Goal: Task Accomplishment & Management: Use online tool/utility

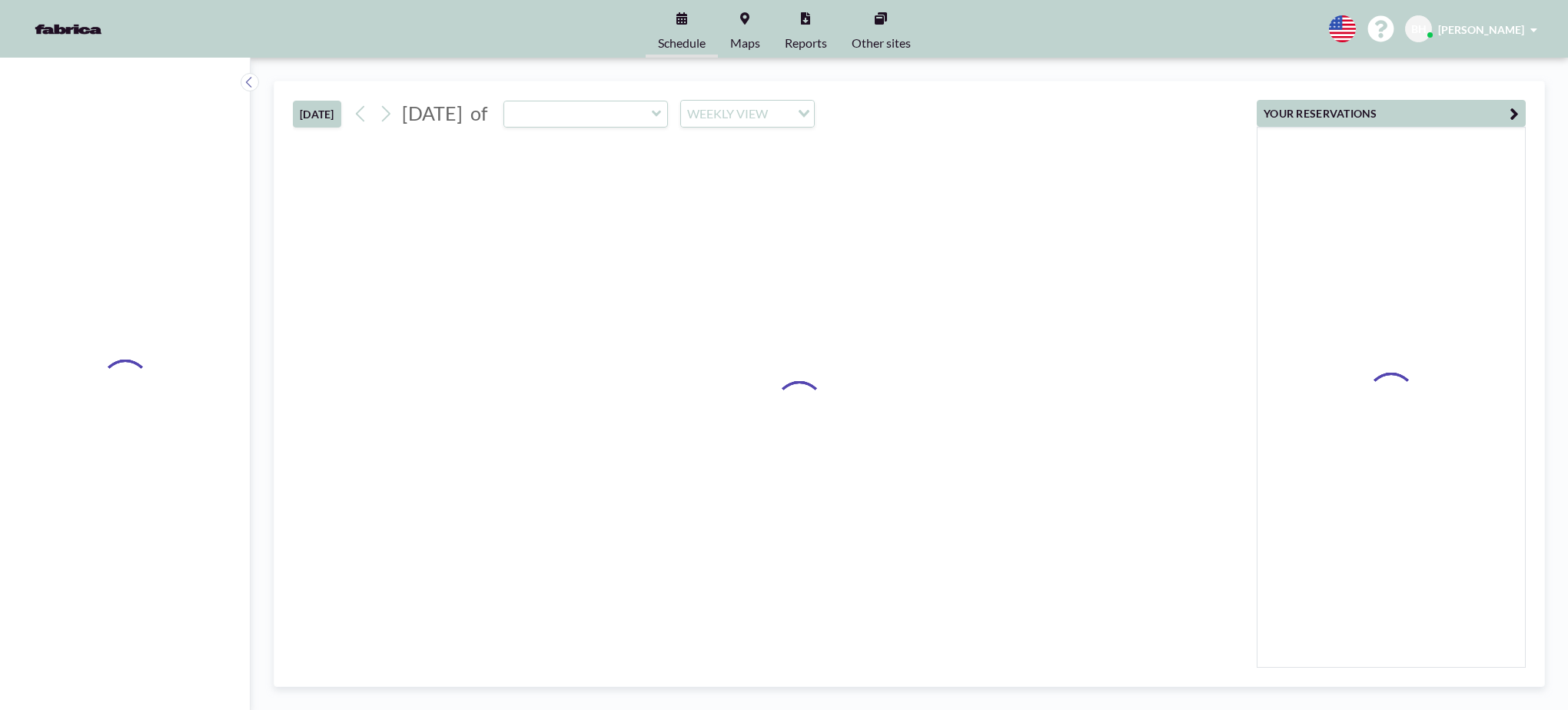
type input "BN6 "Party Room""
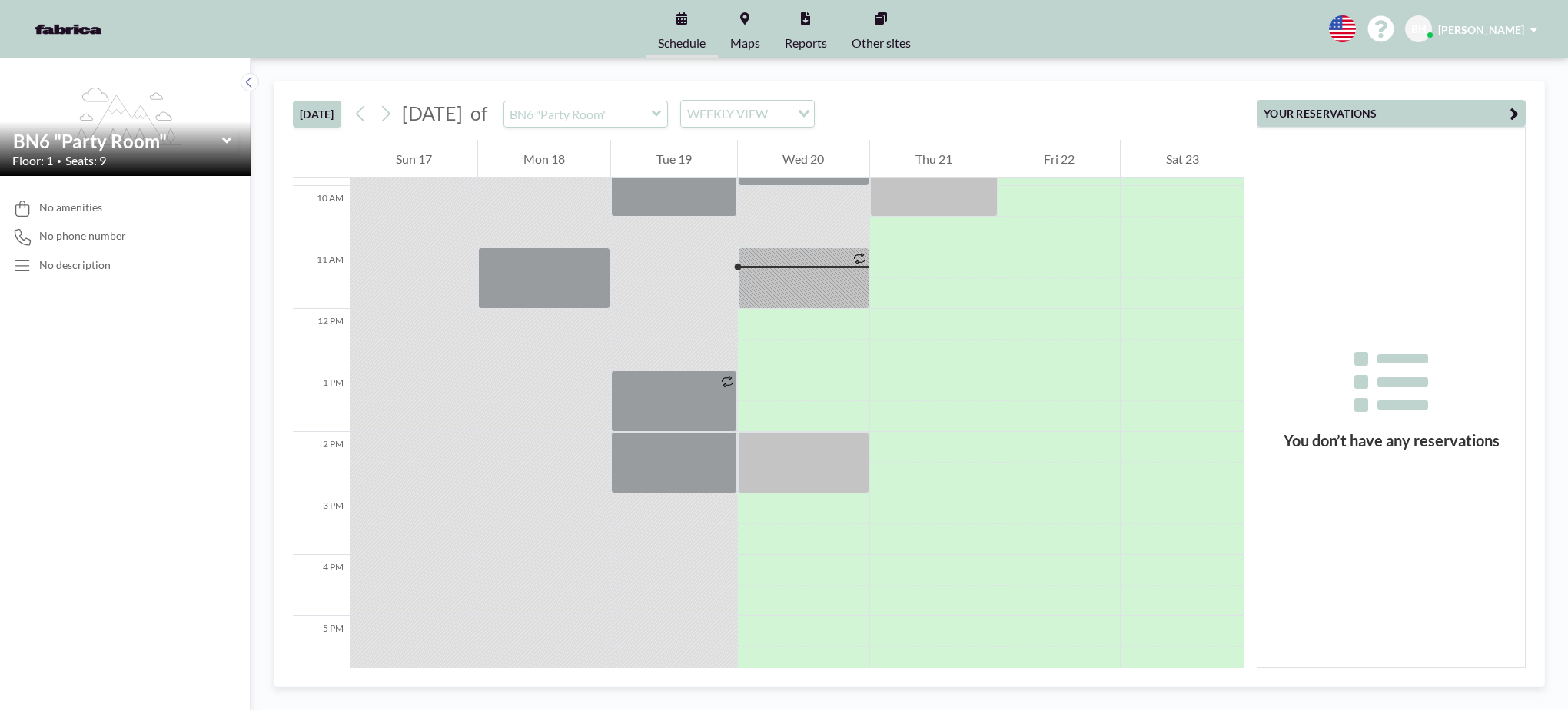
scroll to position [645, 0]
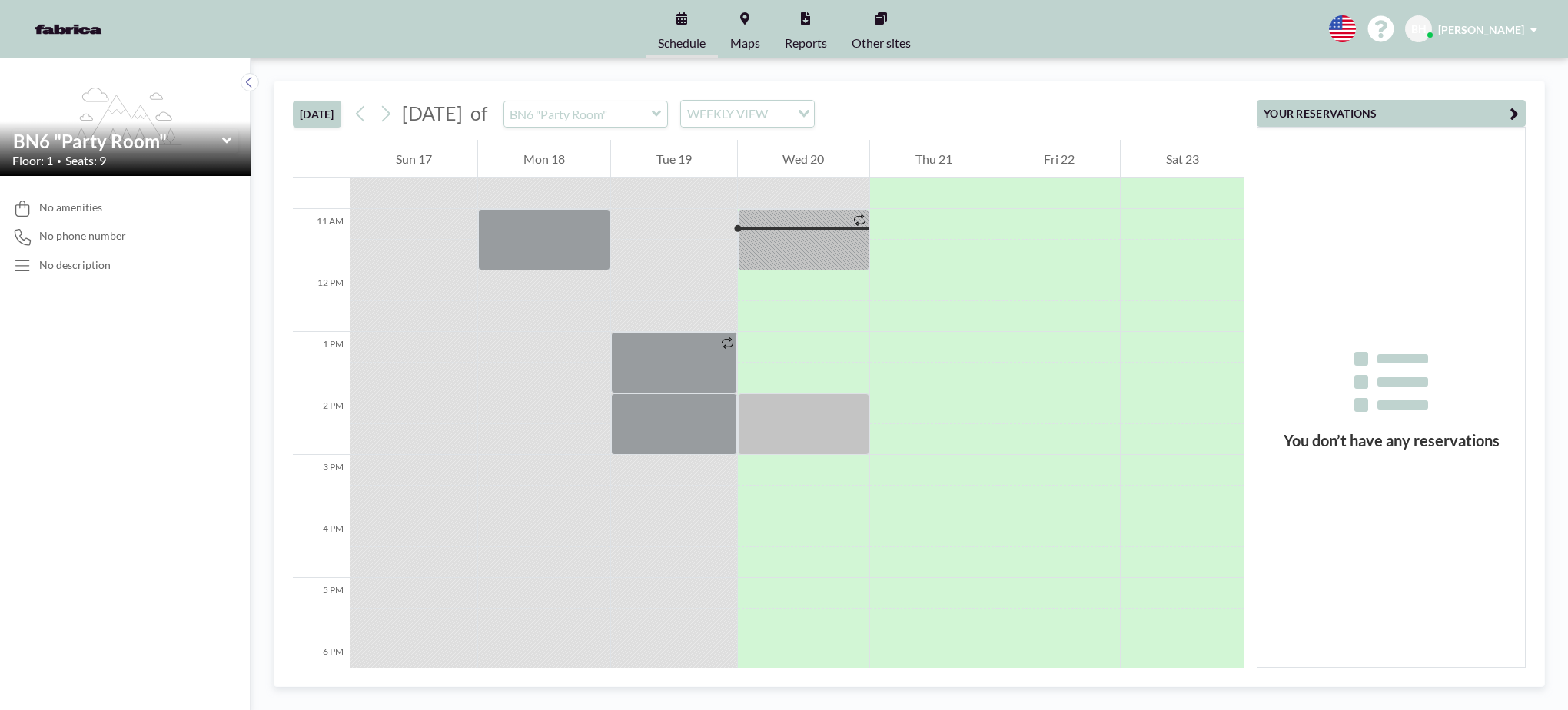
click at [222, 143] on icon at bounding box center [227, 140] width 10 height 16
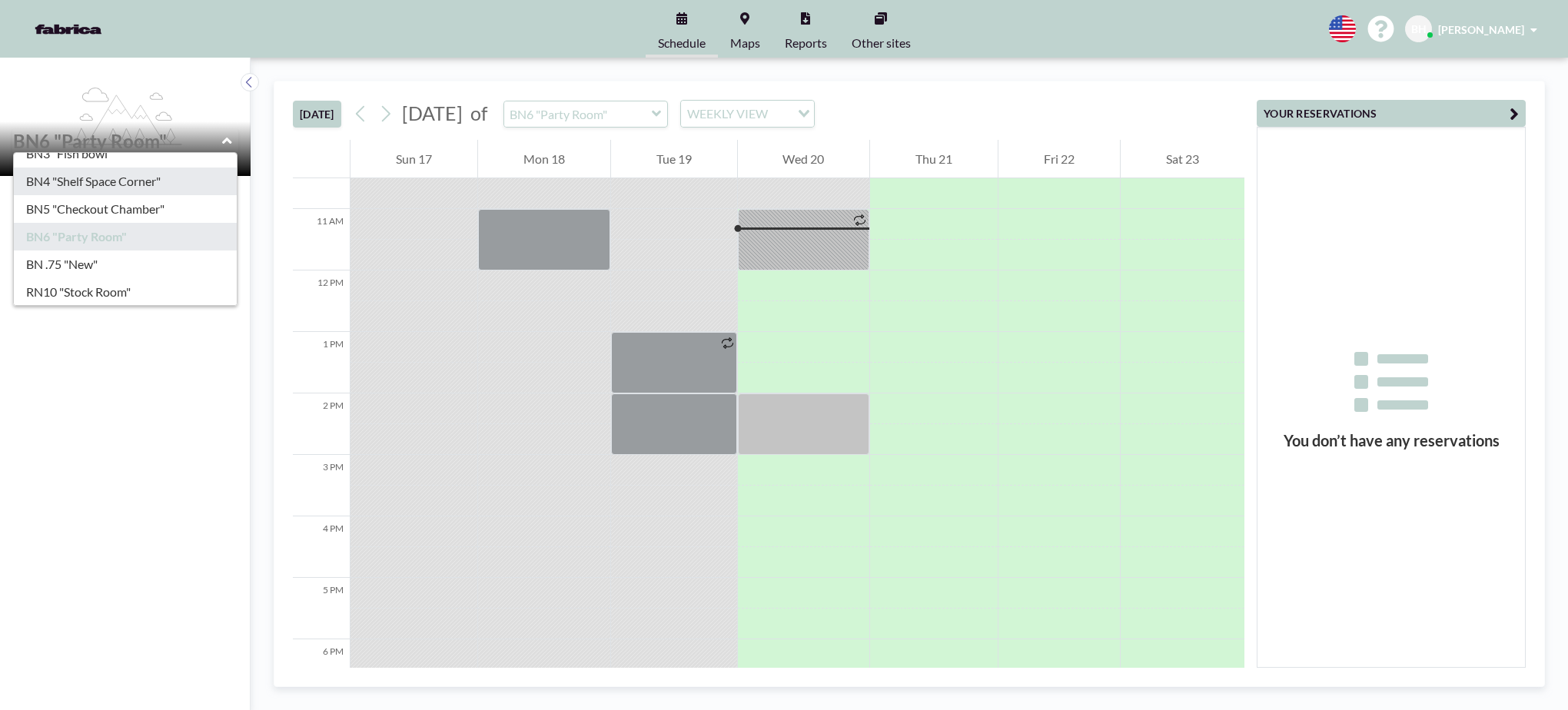
scroll to position [102, 0]
type input "BN5 "Checkout Chamber""
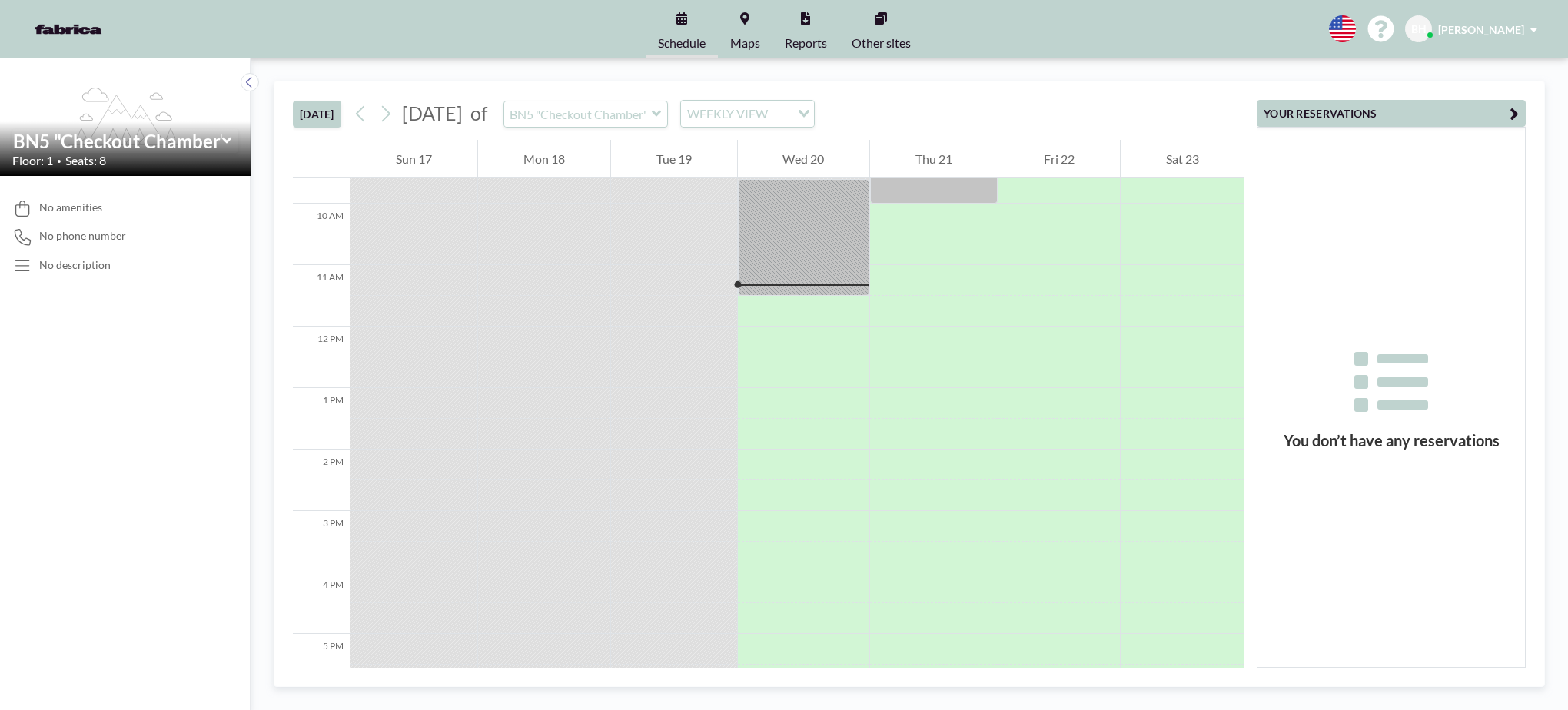
scroll to position [645, 0]
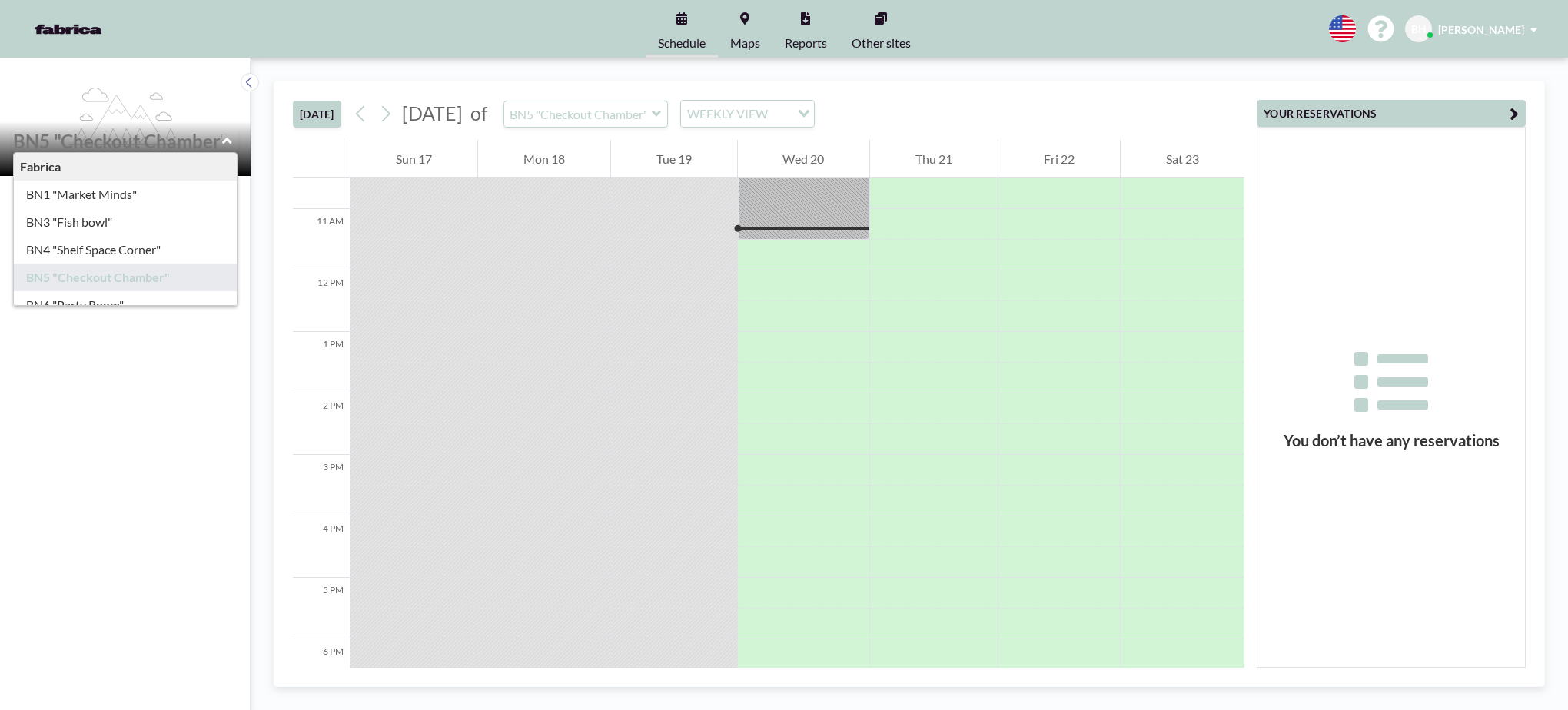
click at [221, 139] on div "Fabrica BN1 "Market Minds" BN3 "Fish bowl" BN4 "Shelf Space Corner" BN5 "Checko…" at bounding box center [125, 140] width 226 height 23
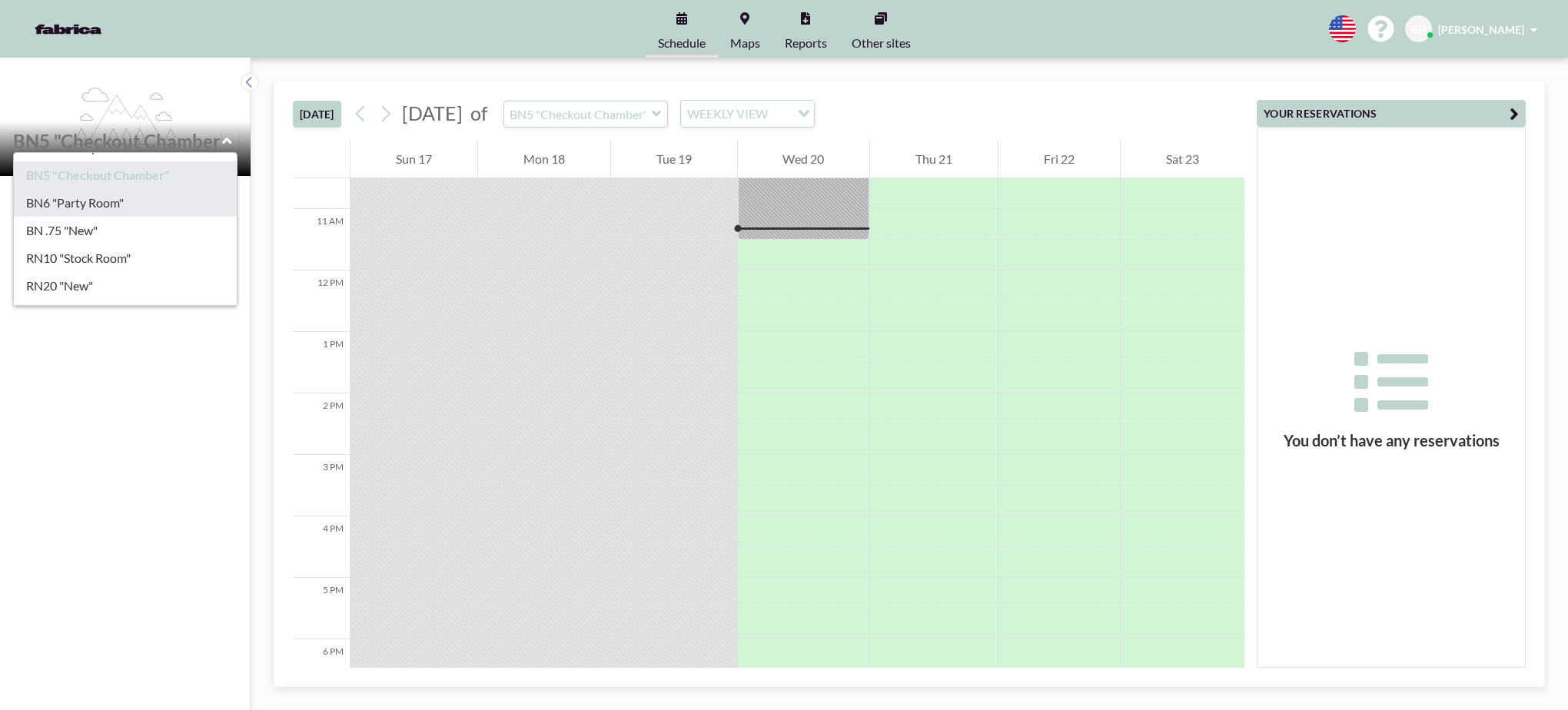
type input "BN6 "Party Room""
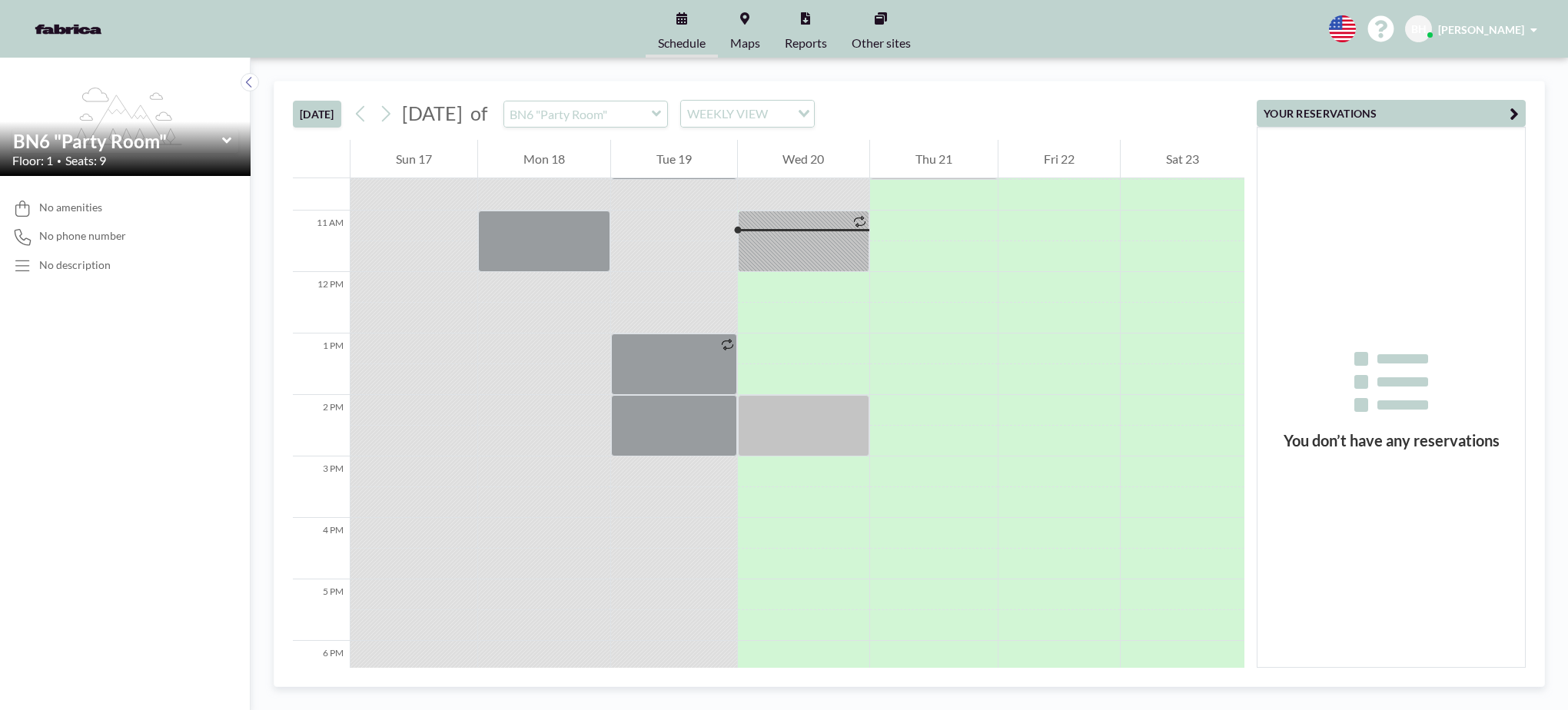
scroll to position [645, 0]
click at [223, 138] on icon at bounding box center [227, 140] width 10 height 16
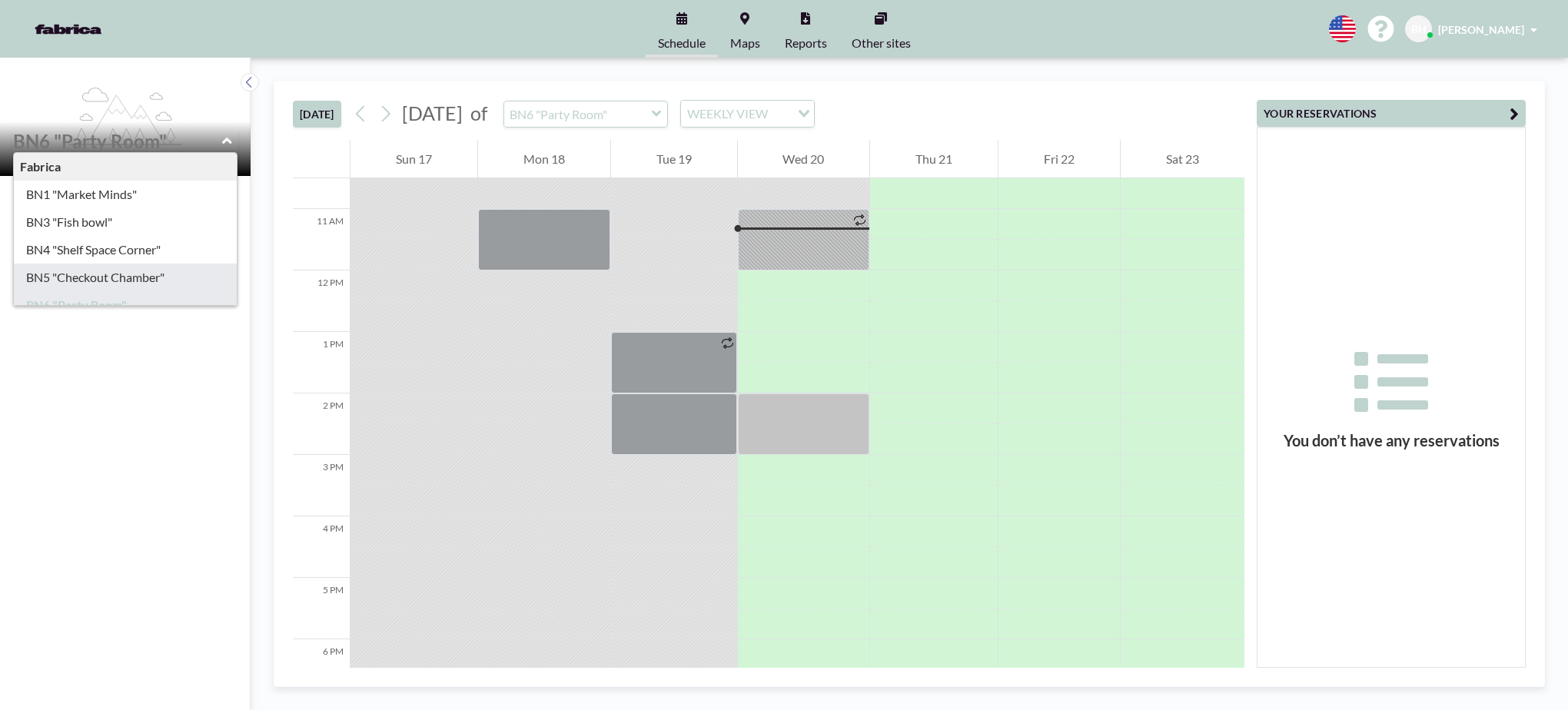
type input "BN5 "Checkout Chamber""
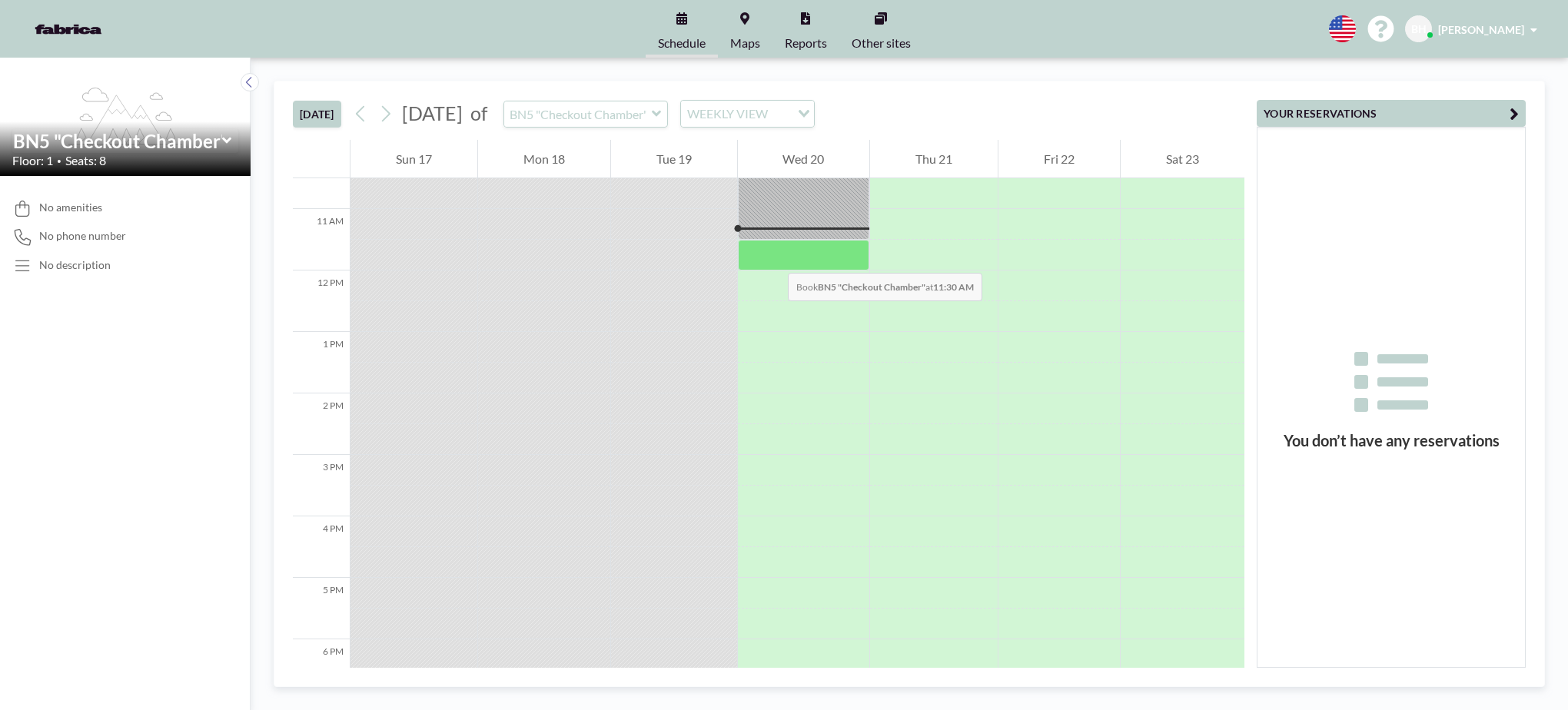
click at [772, 257] on div at bounding box center [804, 255] width 133 height 30
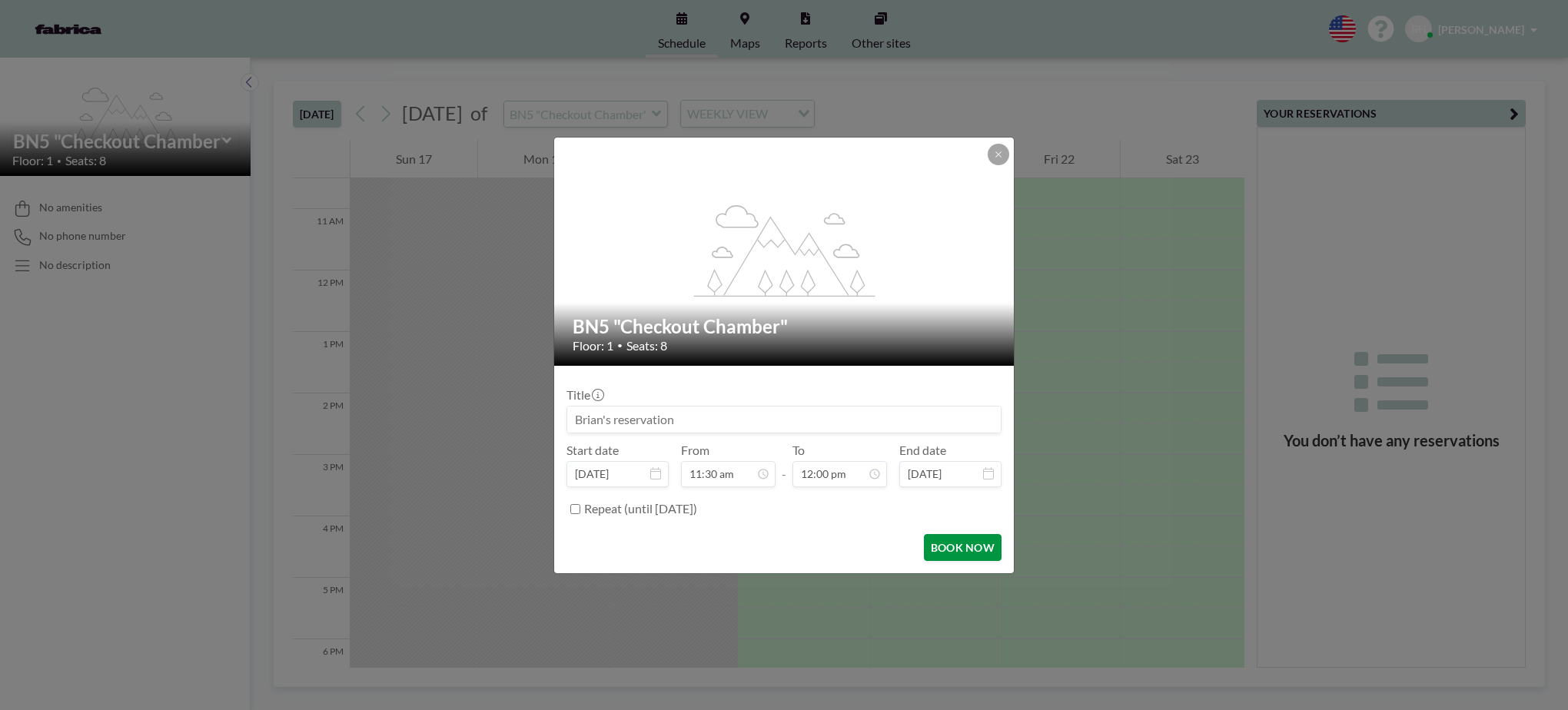
click at [963, 546] on button "BOOK NOW" at bounding box center [962, 546] width 78 height 27
